Goal: Information Seeking & Learning: Learn about a topic

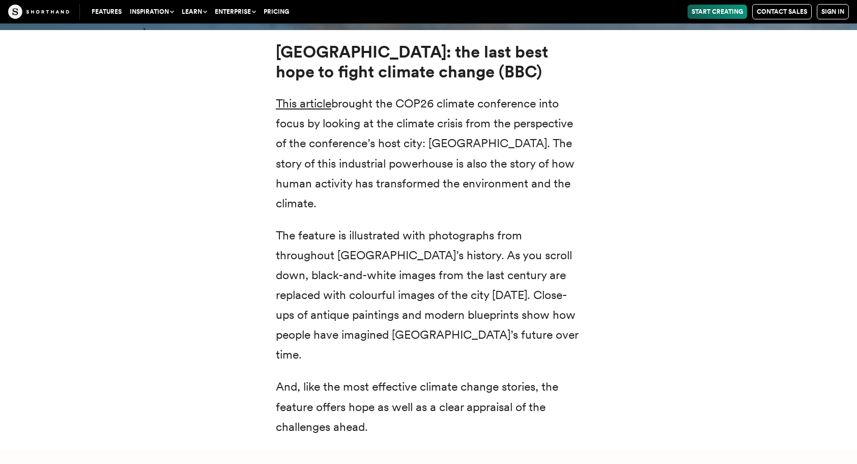
scroll to position [3889, 0]
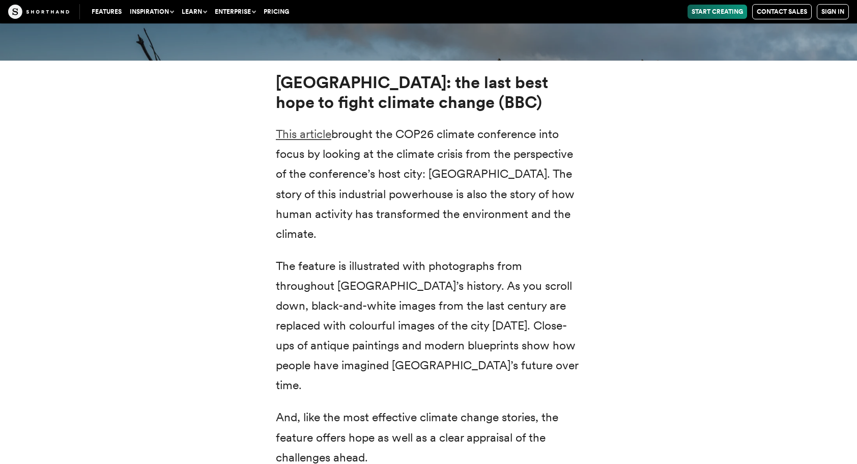
click at [309, 127] on link "This article" at bounding box center [304, 134] width 56 height 14
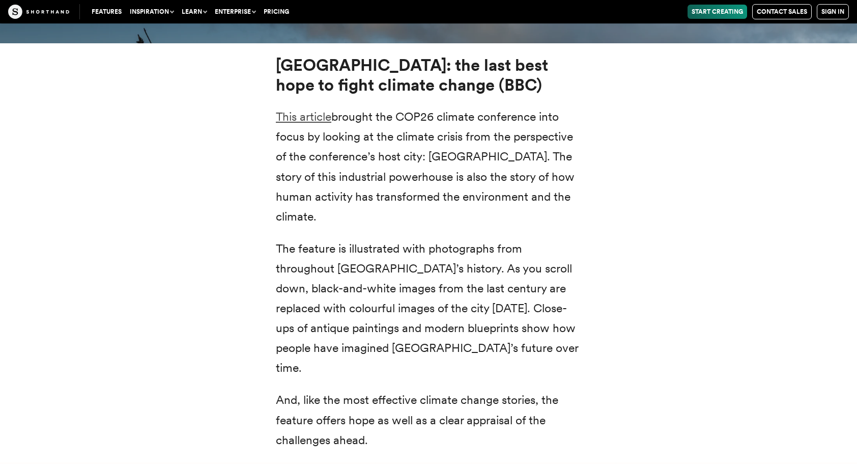
scroll to position [3838, 0]
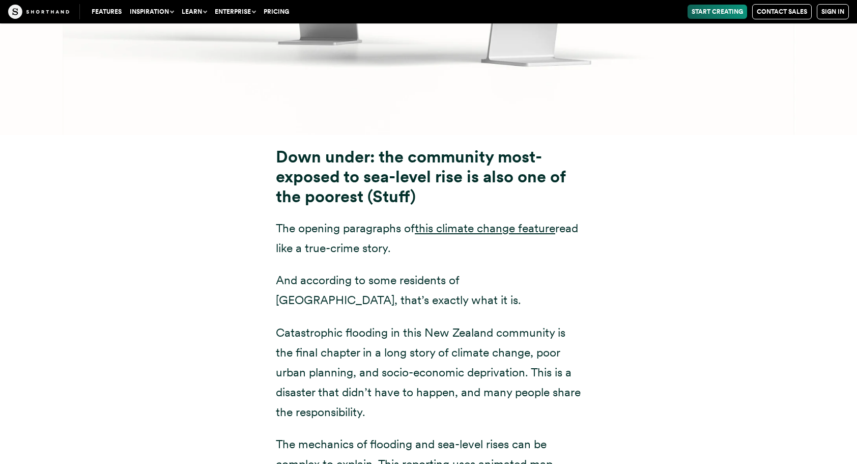
scroll to position [5275, 0]
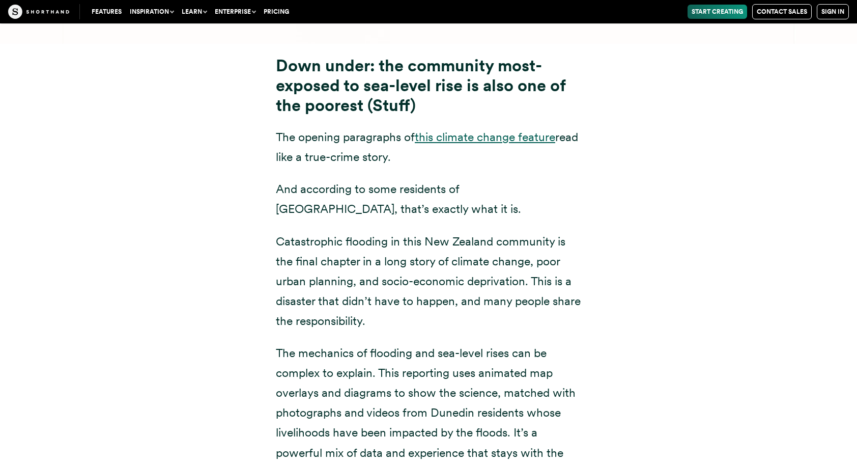
click at [480, 130] on link "this climate change feature" at bounding box center [485, 137] width 141 height 14
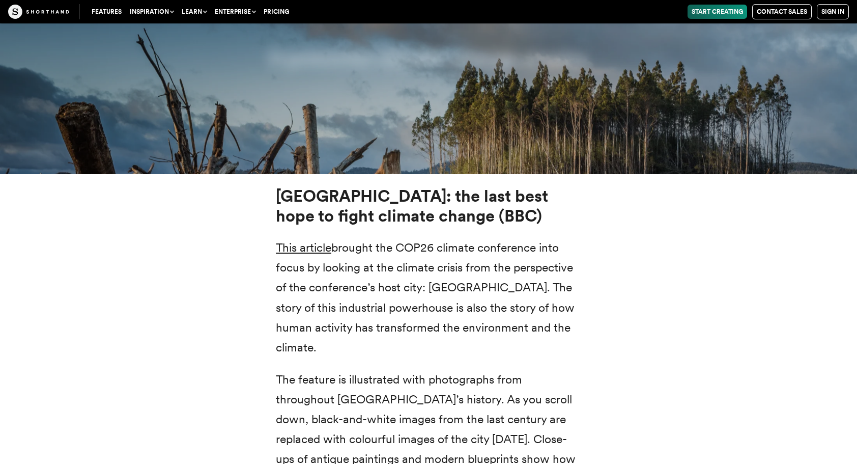
scroll to position [3748, 0]
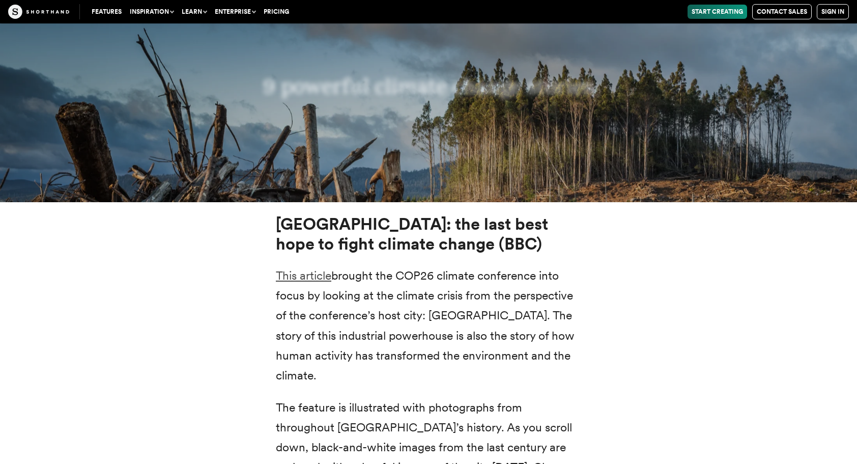
click at [316, 268] on link "This article" at bounding box center [304, 275] width 56 height 14
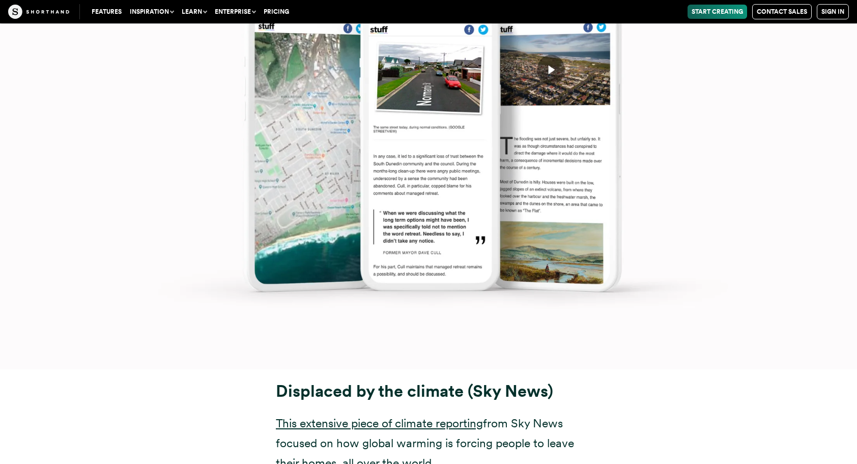
scroll to position [6547, 0]
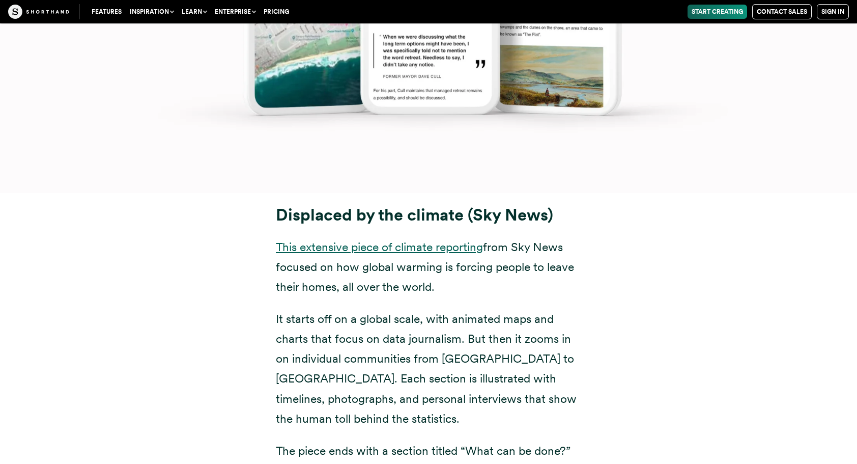
click at [418, 240] on link "This extensive piece of climate reporting" at bounding box center [379, 247] width 207 height 14
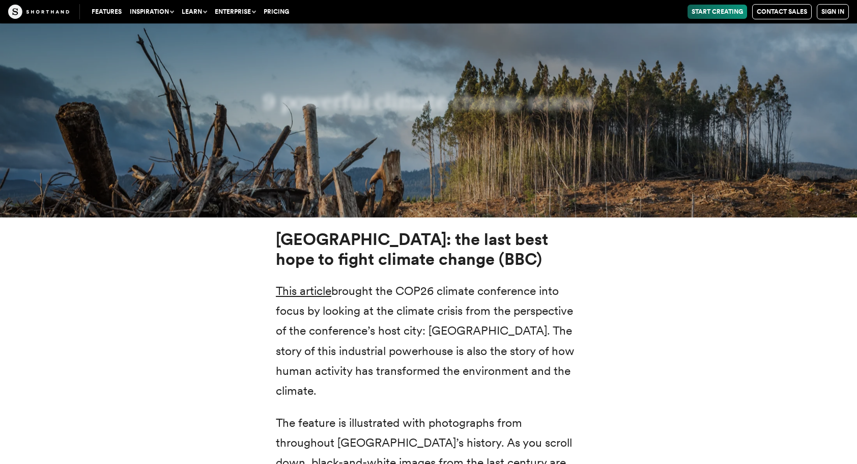
scroll to position [3747, 0]
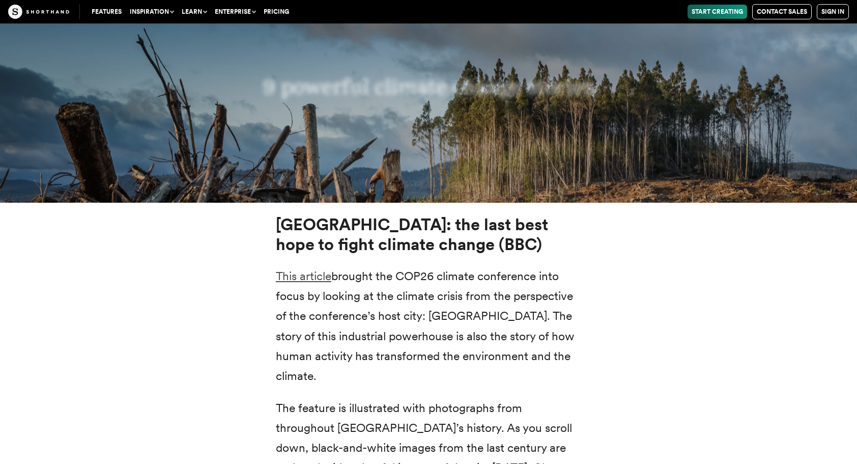
click at [302, 269] on link "This article" at bounding box center [304, 276] width 56 height 14
